Goal: Find specific page/section: Find specific page/section

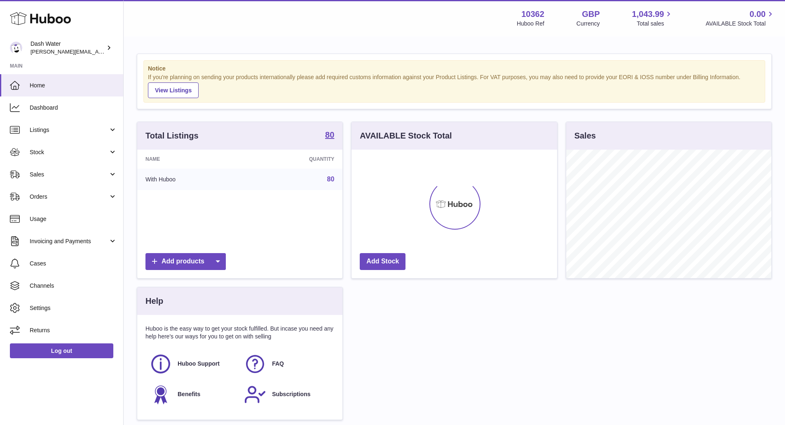
scroll to position [129, 206]
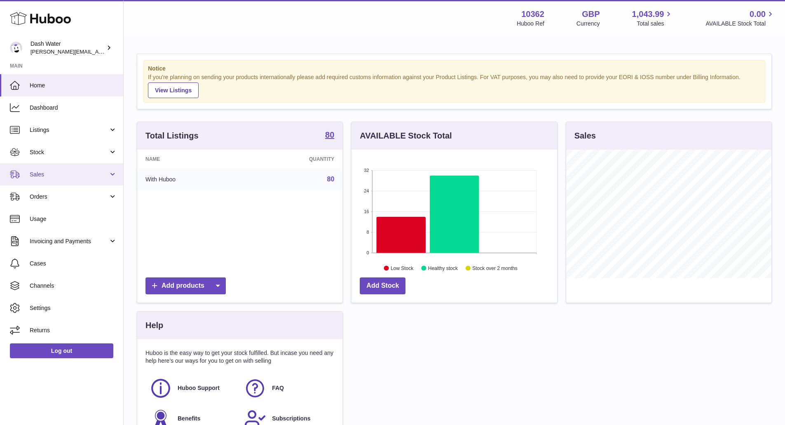
click at [103, 174] on span "Sales" at bounding box center [69, 175] width 79 height 8
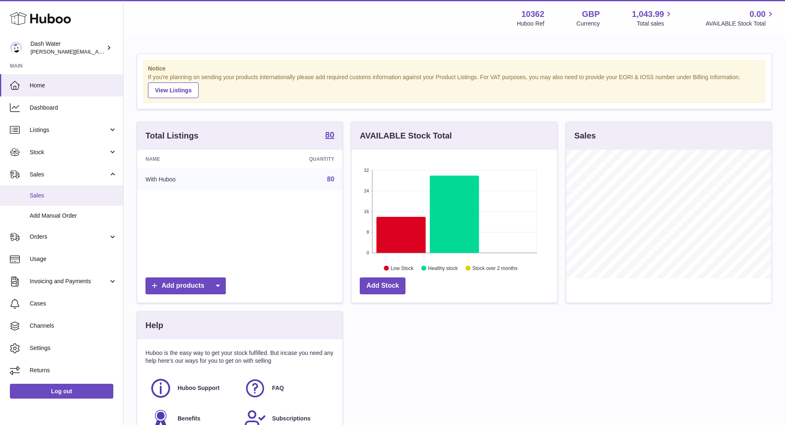
click at [74, 195] on span "Sales" at bounding box center [73, 196] width 87 height 8
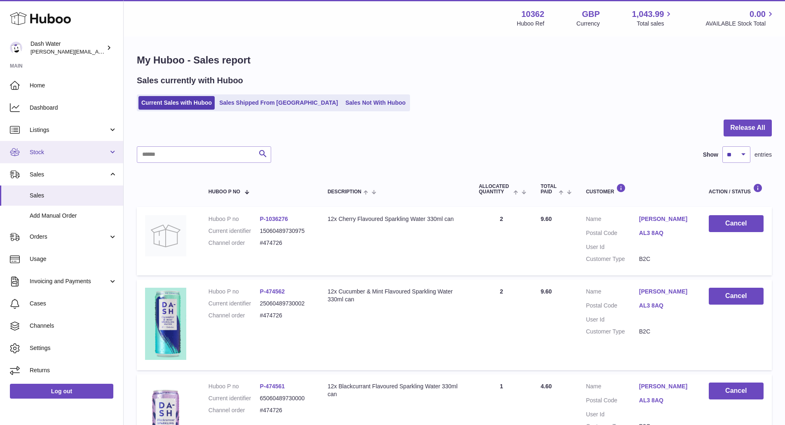
click at [43, 154] on span "Stock" at bounding box center [69, 152] width 79 height 8
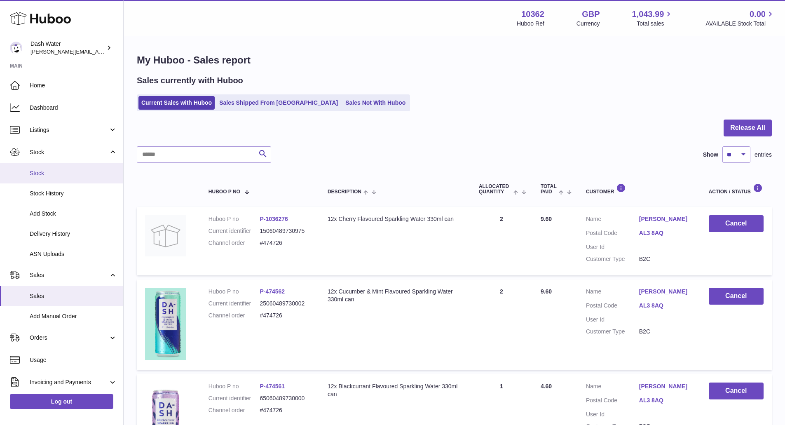
click at [42, 172] on span "Stock" at bounding box center [73, 173] width 87 height 8
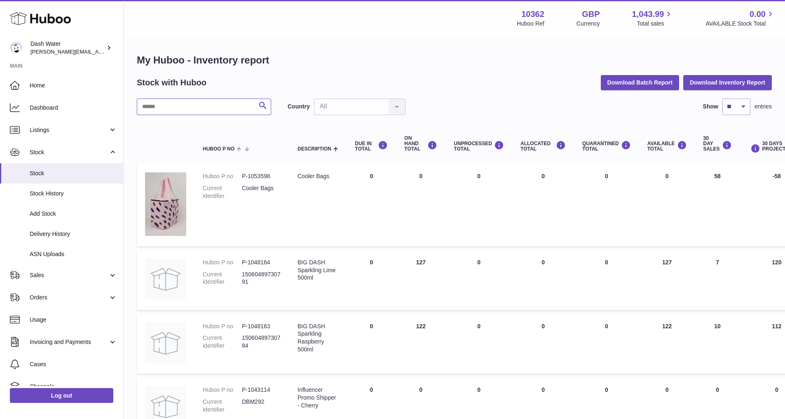
click at [218, 104] on input "text" at bounding box center [204, 106] width 134 height 16
type input "*****"
